Goal: Information Seeking & Learning: Learn about a topic

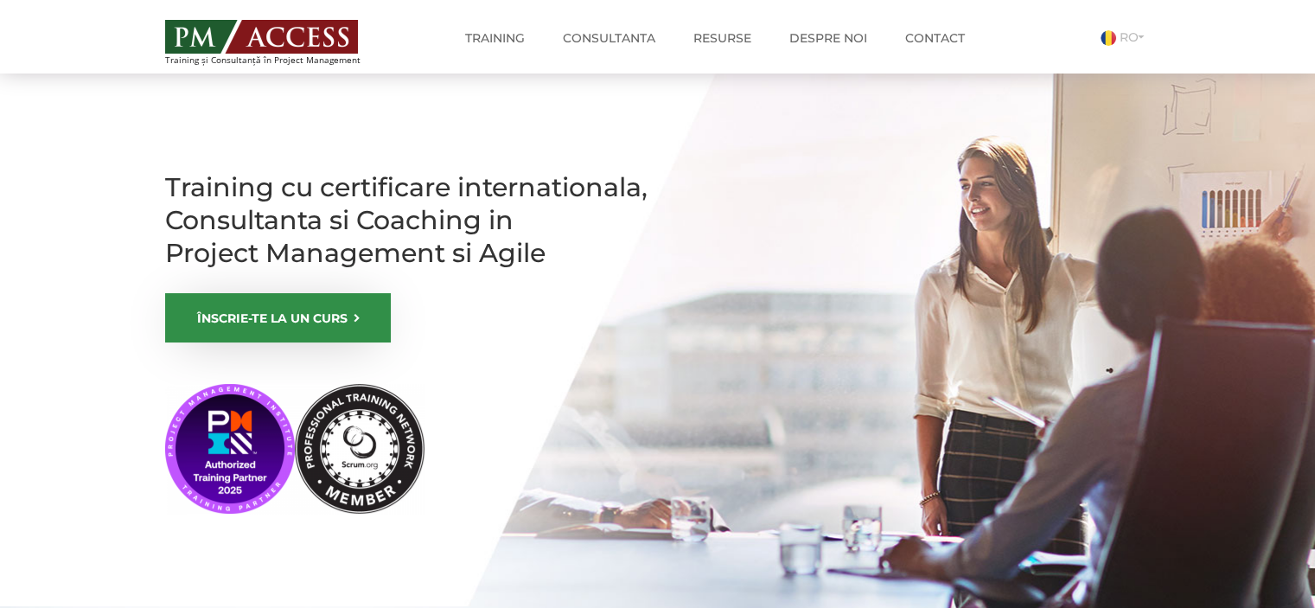
click at [128, 220] on section "Training cu certificare internationala, Consultanta si Coaching in Project Mana…" at bounding box center [657, 375] width 1315 height 605
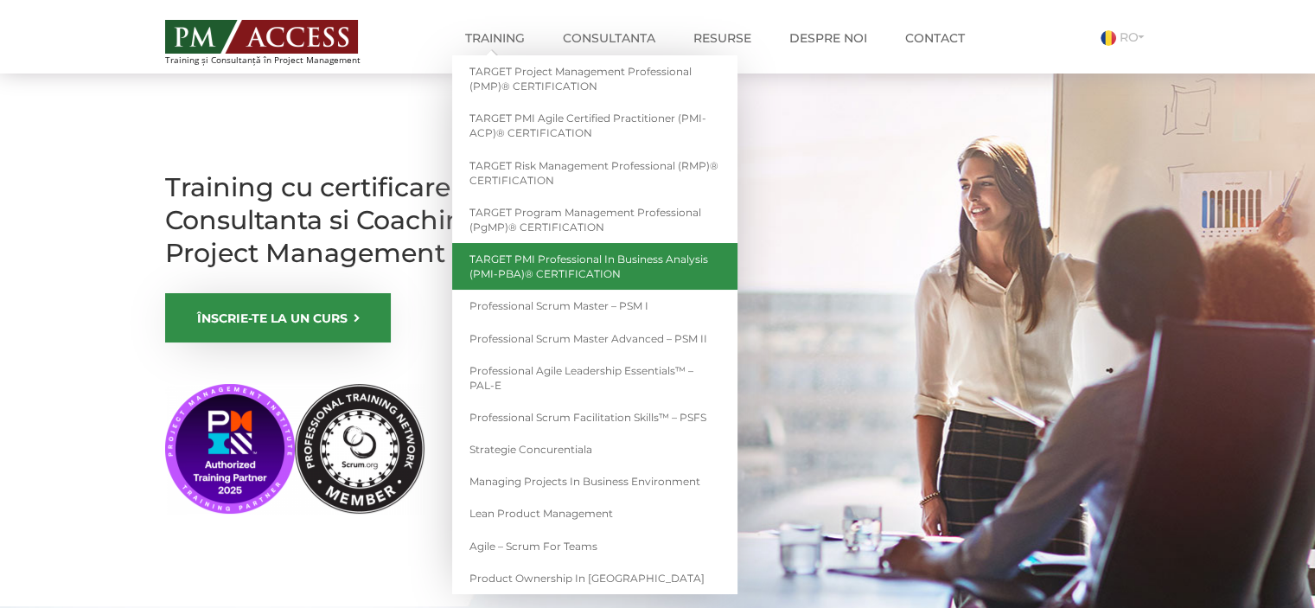
click at [684, 263] on link "TARGET PMI Professional in Business Analysis (PMI-PBA)® CERTIFICATION" at bounding box center [594, 266] width 285 height 47
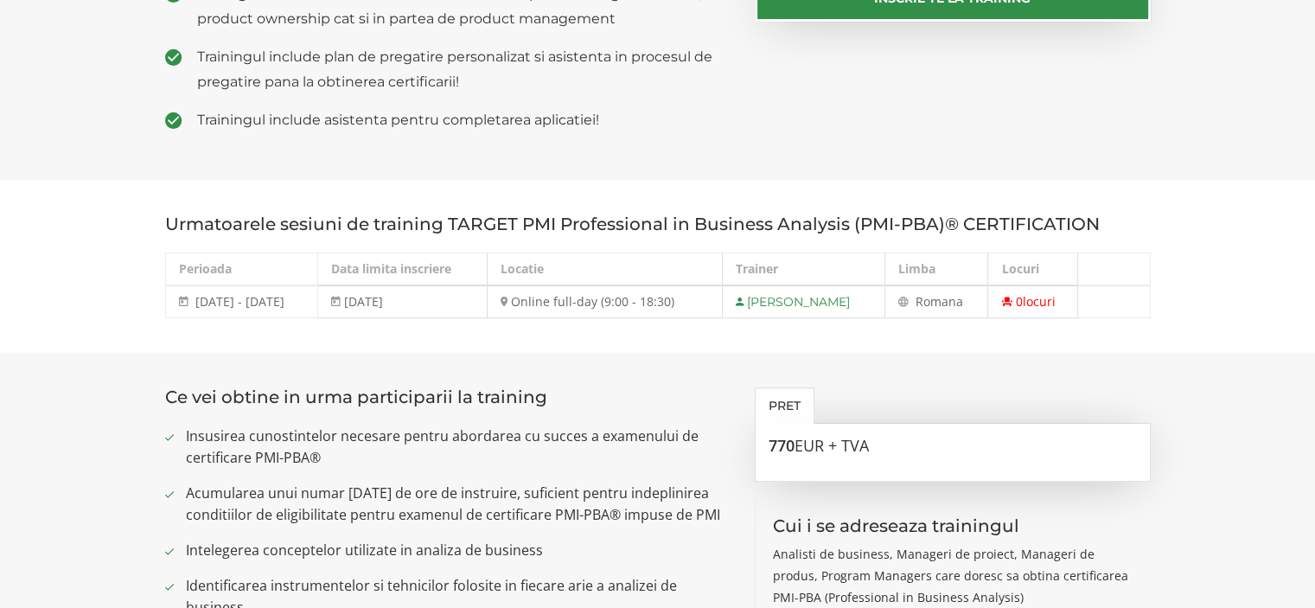
scroll to position [559, 0]
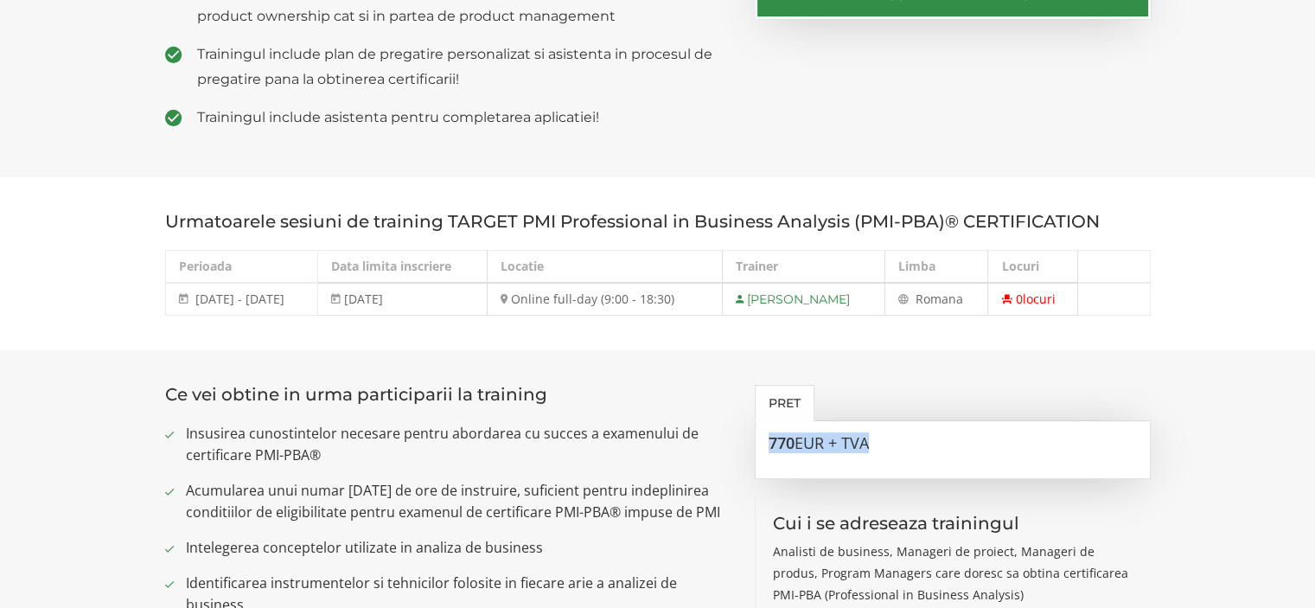
drag, startPoint x: 902, startPoint y: 431, endPoint x: 757, endPoint y: 456, distance: 147.2
click at [762, 455] on div "770 EUR + TVA" at bounding box center [953, 450] width 396 height 58
click at [716, 469] on ul "Insusirea cunostintelor necesare pentru abordarea cu succes a examenului de cer…" at bounding box center [447, 601] width 564 height 356
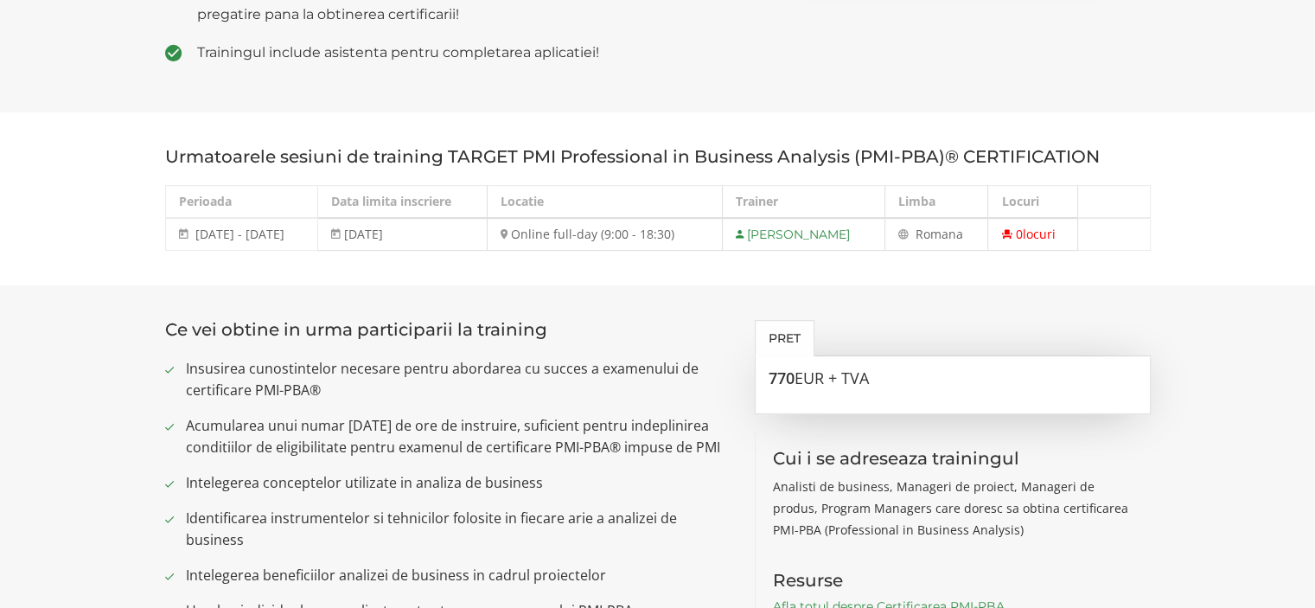
scroll to position [631, 0]
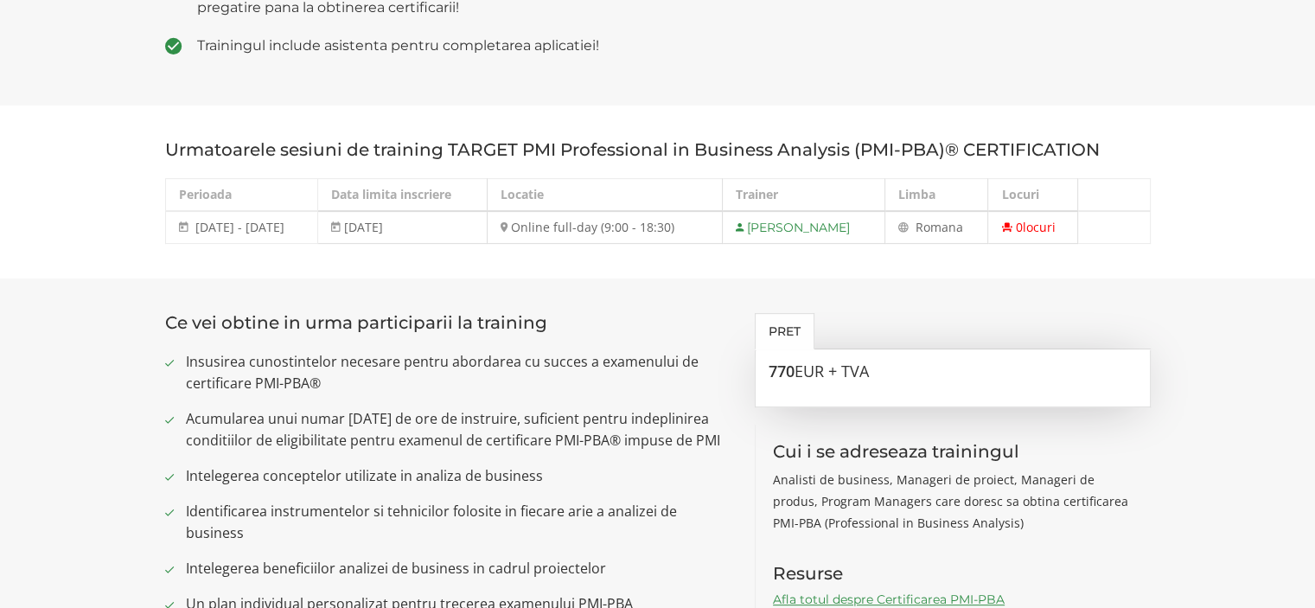
drag, startPoint x: 195, startPoint y: 222, endPoint x: 332, endPoint y: 232, distance: 136.9
click at [317, 230] on td "16 - 19 septembrie 2025 16 - 19 sep 2025" at bounding box center [241, 227] width 152 height 33
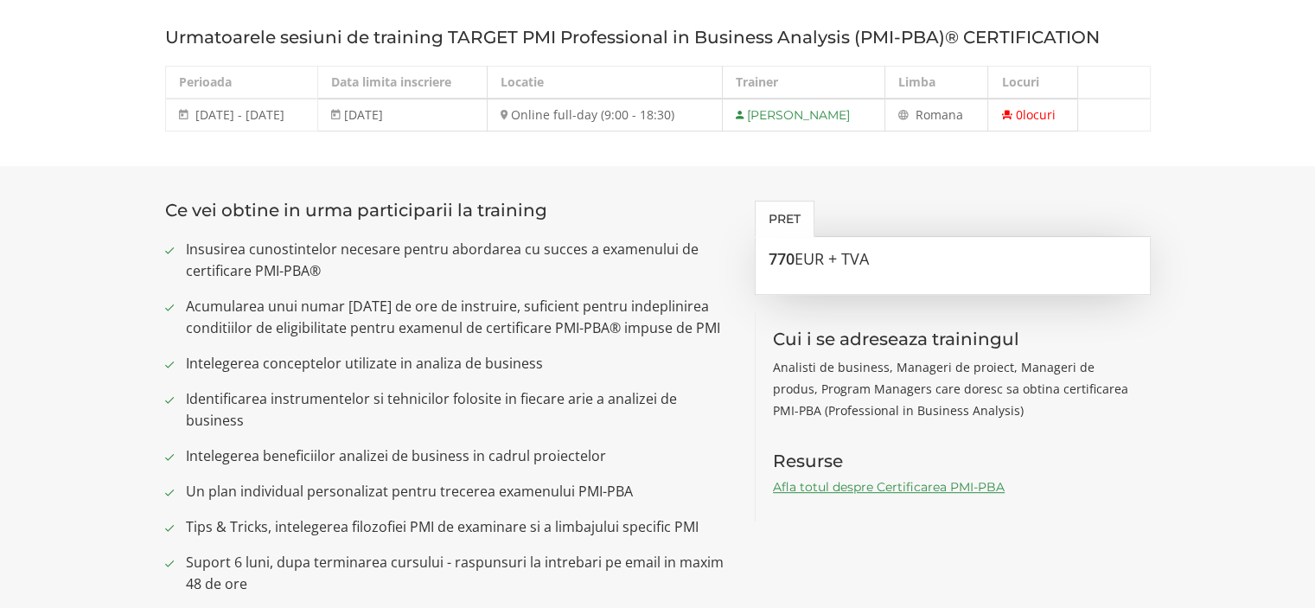
scroll to position [747, 0]
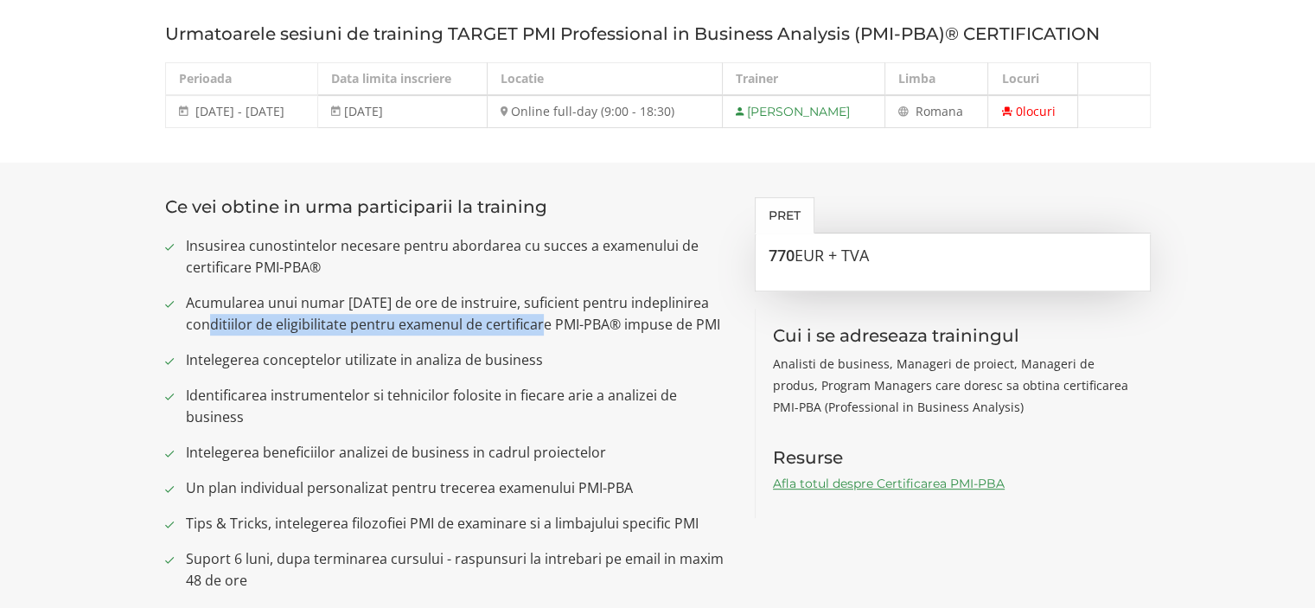
drag, startPoint x: 217, startPoint y: 324, endPoint x: 545, endPoint y: 328, distance: 327.6
click at [545, 328] on span "Acumularea unui numar de 35 de ore de instruire, suficient pentru indeplinirea …" at bounding box center [458, 313] width 544 height 43
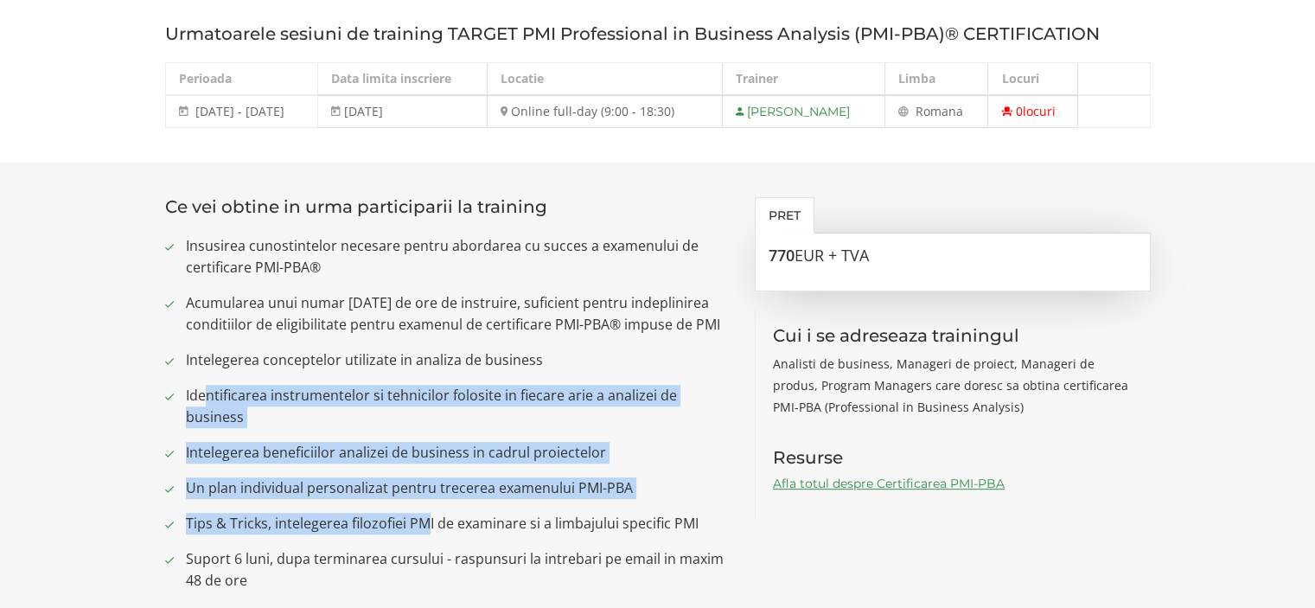
drag, startPoint x: 206, startPoint y: 377, endPoint x: 428, endPoint y: 520, distance: 264.5
click at [428, 520] on ul "Insusirea cunostintelor necesare pentru abordarea cu succes a examenului de cer…" at bounding box center [447, 413] width 564 height 356
click at [471, 455] on span "Intelegerea beneficiilor analizei de business in cadrul proiectelor" at bounding box center [458, 453] width 544 height 22
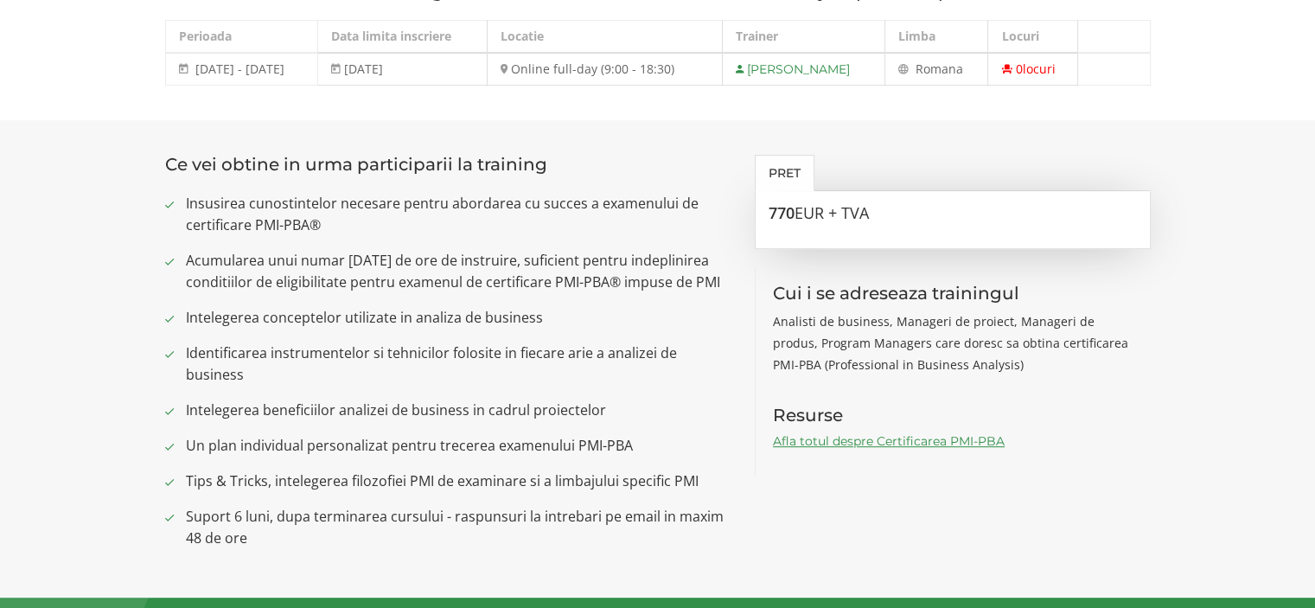
scroll to position [819, 0]
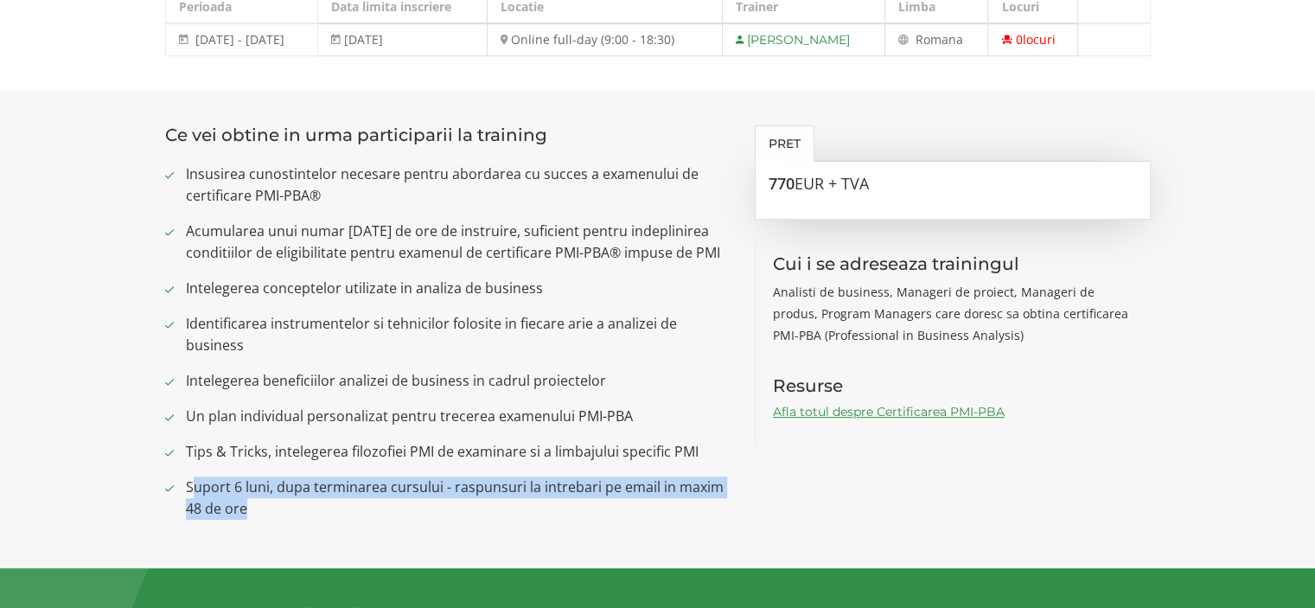
drag, startPoint x: 204, startPoint y: 494, endPoint x: 366, endPoint y: 530, distance: 165.5
click at [366, 530] on div "Ce vei obtine in urma participarii la training Insusirea cunostintelor necesare…" at bounding box center [447, 329] width 590 height 408
click at [366, 532] on div "Ce vei obtine in urma participarii la training Insusirea cunostintelor necesare…" at bounding box center [447, 329] width 590 height 408
click at [367, 524] on div "Ce vei obtine in urma participarii la training Insusirea cunostintelor necesare…" at bounding box center [447, 329] width 590 height 408
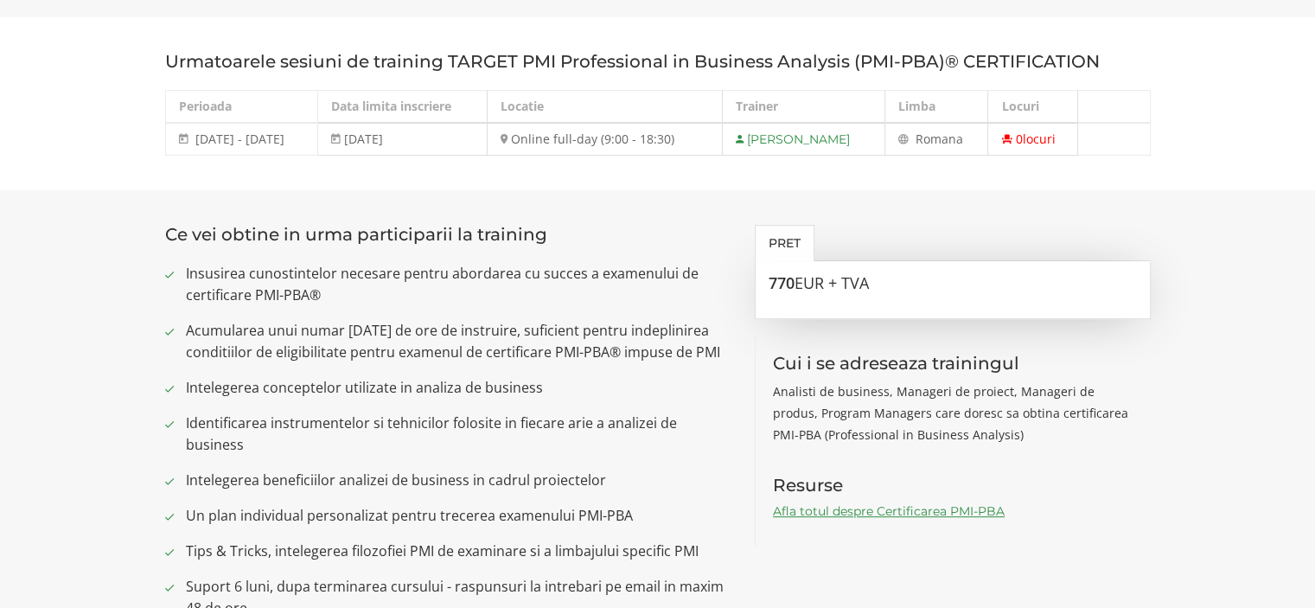
scroll to position [717, 0]
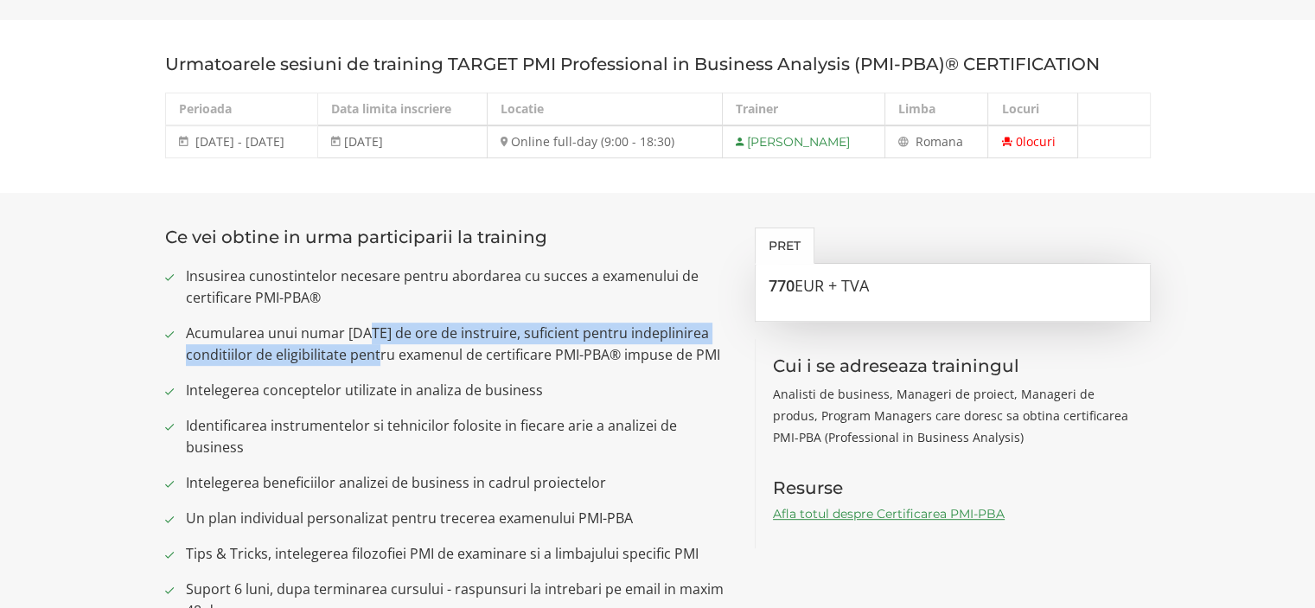
drag, startPoint x: 366, startPoint y: 332, endPoint x: 380, endPoint y: 365, distance: 36.0
click at [380, 365] on span "Acumularea unui numar de 35 de ore de instruire, suficient pentru indeplinirea …" at bounding box center [458, 343] width 544 height 43
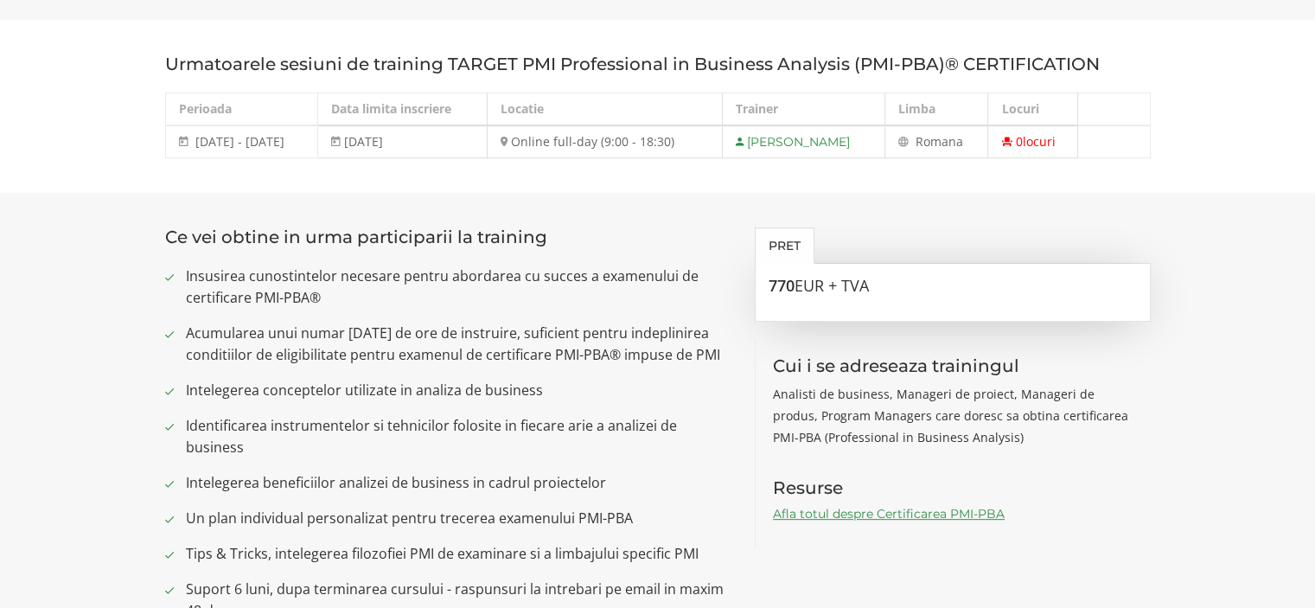
click at [435, 399] on span "Intelegerea conceptelor utilizate in analiza de business" at bounding box center [458, 390] width 544 height 22
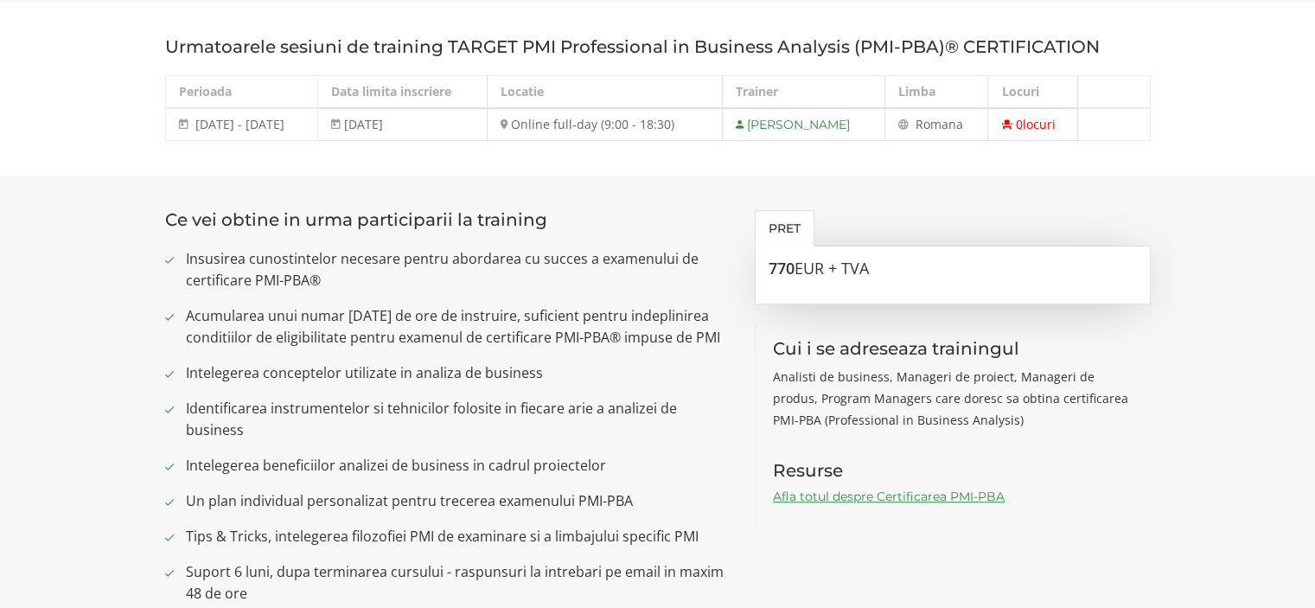
scroll to position [738, 0]
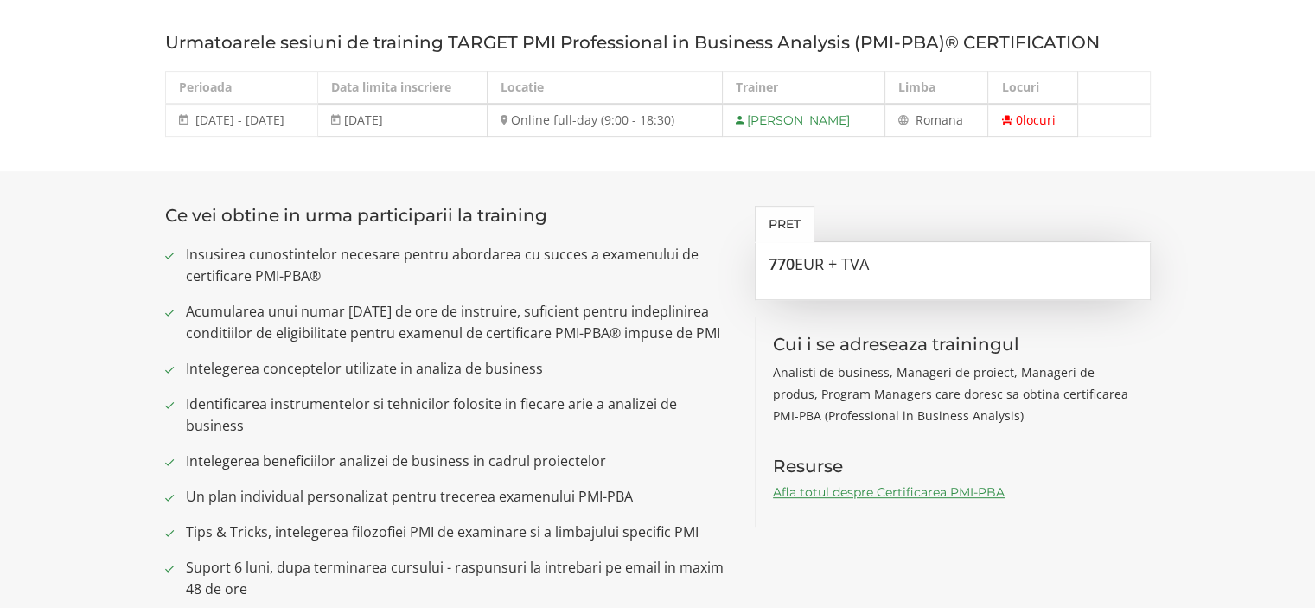
click at [1218, 186] on section "Ce vei obtine in urma participarii la training Insusirea cunostintelor necesare…" at bounding box center [657, 409] width 1315 height 477
